Goal: Task Accomplishment & Management: Complete application form

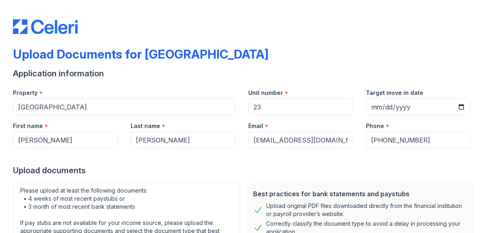
select select "bank_statement"
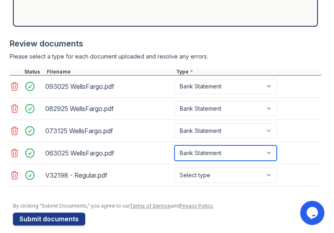
scroll to position [424, 0]
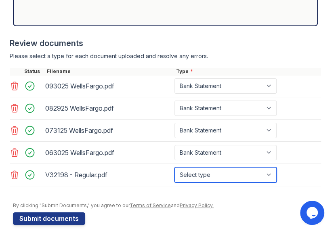
click at [217, 172] on select "Select type Paystub Bank Statement Offer Letter Tax Documents Benefit Award Let…" at bounding box center [226, 174] width 102 height 15
select select "paystub"
click at [175, 167] on select "Select type Paystub Bank Statement Offer Letter Tax Documents Benefit Award Let…" at bounding box center [226, 174] width 102 height 15
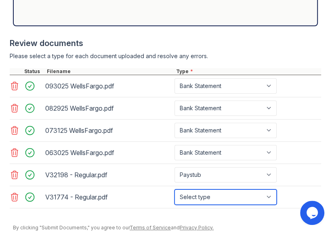
click at [216, 191] on select "Select type Paystub Bank Statement Offer Letter Tax Documents Benefit Award Let…" at bounding box center [226, 196] width 102 height 15
select select "paystub"
click at [175, 189] on select "Select type Paystub Bank Statement Offer Letter Tax Documents Benefit Award Let…" at bounding box center [226, 196] width 102 height 15
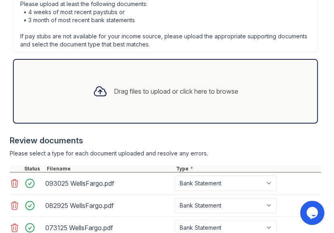
scroll to position [471, 0]
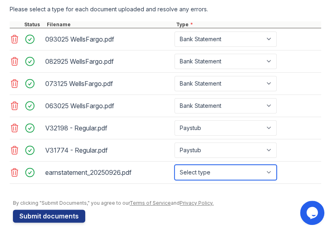
click at [214, 169] on select "Select type Paystub Bank Statement Offer Letter Tax Documents Benefit Award Let…" at bounding box center [226, 172] width 102 height 15
select select "paystub"
click at [175, 165] on select "Select type Paystub Bank Statement Offer Letter Tax Documents Benefit Award Let…" at bounding box center [226, 172] width 102 height 15
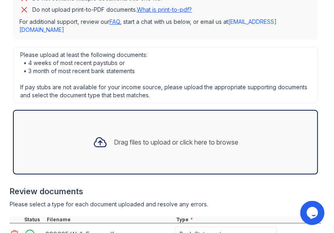
scroll to position [278, 0]
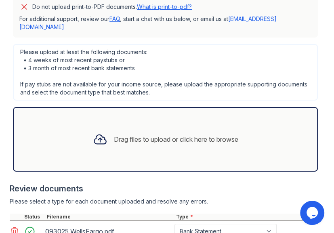
click at [144, 138] on div "Drag files to upload or click here to browse" at bounding box center [176, 140] width 124 height 10
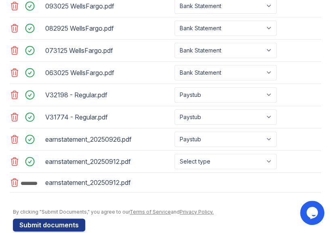
scroll to position [517, 0]
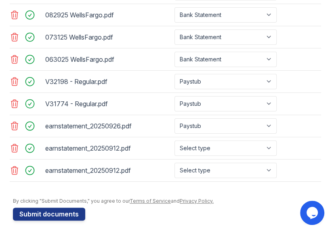
click at [15, 168] on icon at bounding box center [15, 171] width 10 height 10
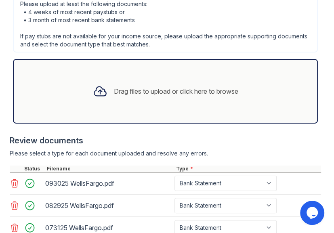
scroll to position [326, 0]
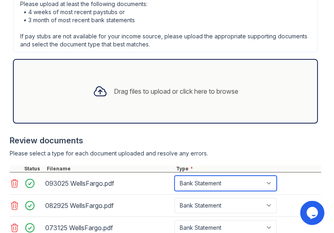
click at [186, 181] on select "Select type Paystub Bank Statement Offer Letter Tax Documents Benefit Award Let…" at bounding box center [226, 183] width 102 height 15
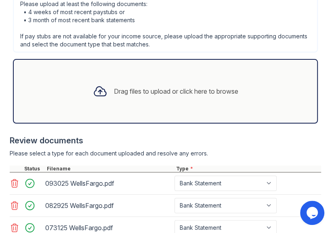
click at [150, 132] on div at bounding box center [165, 131] width 311 height 8
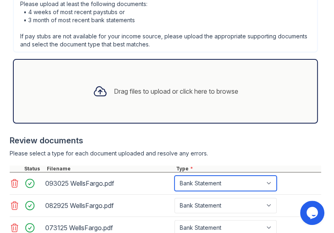
click at [197, 185] on select "Select type Paystub Bank Statement Offer Letter Tax Documents Benefit Award Let…" at bounding box center [226, 183] width 102 height 15
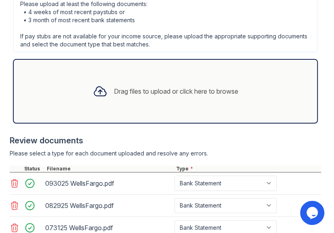
click at [140, 150] on div "Please select a type for each document uploaded and resolve any errors." at bounding box center [165, 153] width 311 height 8
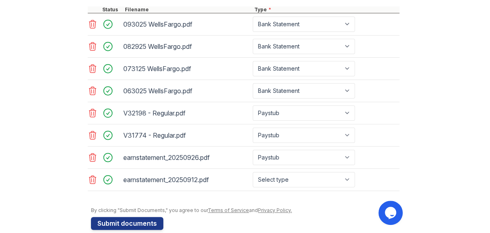
scroll to position [495, 0]
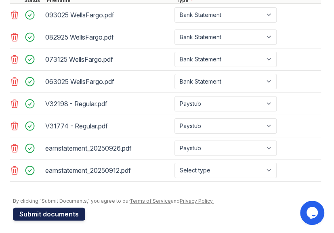
click at [42, 210] on button "Submit documents" at bounding box center [49, 214] width 72 height 13
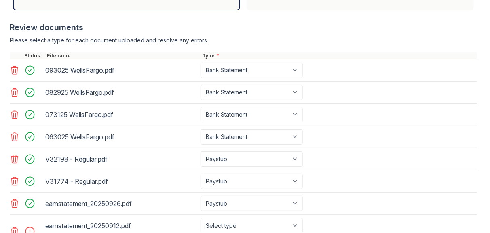
scroll to position [399, 0]
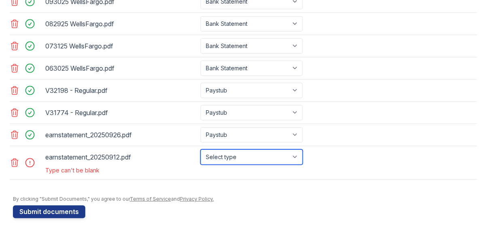
click at [243, 152] on select "Select type Paystub Bank Statement Offer Letter Tax Documents Benefit Award Let…" at bounding box center [251, 156] width 102 height 15
click at [200, 149] on select "Select type Paystub Bank Statement Offer Letter Tax Documents Benefit Award Let…" at bounding box center [251, 156] width 102 height 15
click at [250, 151] on select "Select type Paystub Bank Statement Offer Letter Tax Documents Benefit Award Let…" at bounding box center [251, 156] width 102 height 15
select select "paystub"
click at [200, 149] on select "Select type Paystub Bank Statement Offer Letter Tax Documents Benefit Award Let…" at bounding box center [251, 156] width 102 height 15
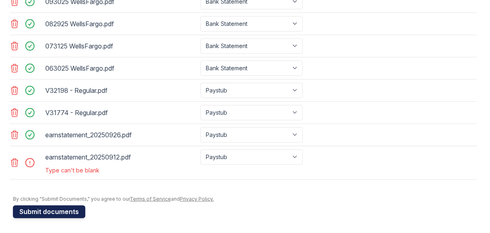
click at [44, 207] on button "Submit documents" at bounding box center [49, 212] width 72 height 13
